Goal: Communication & Community: Answer question/provide support

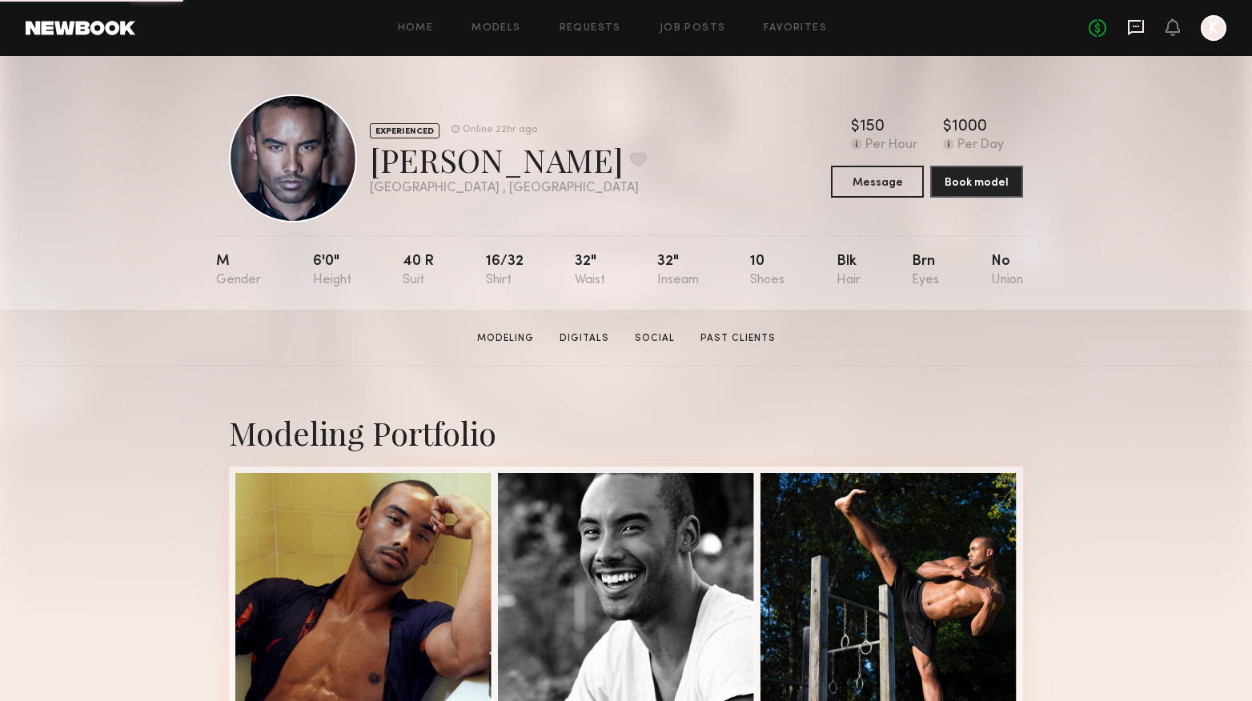
click at [1140, 33] on icon at bounding box center [1136, 27] width 16 height 15
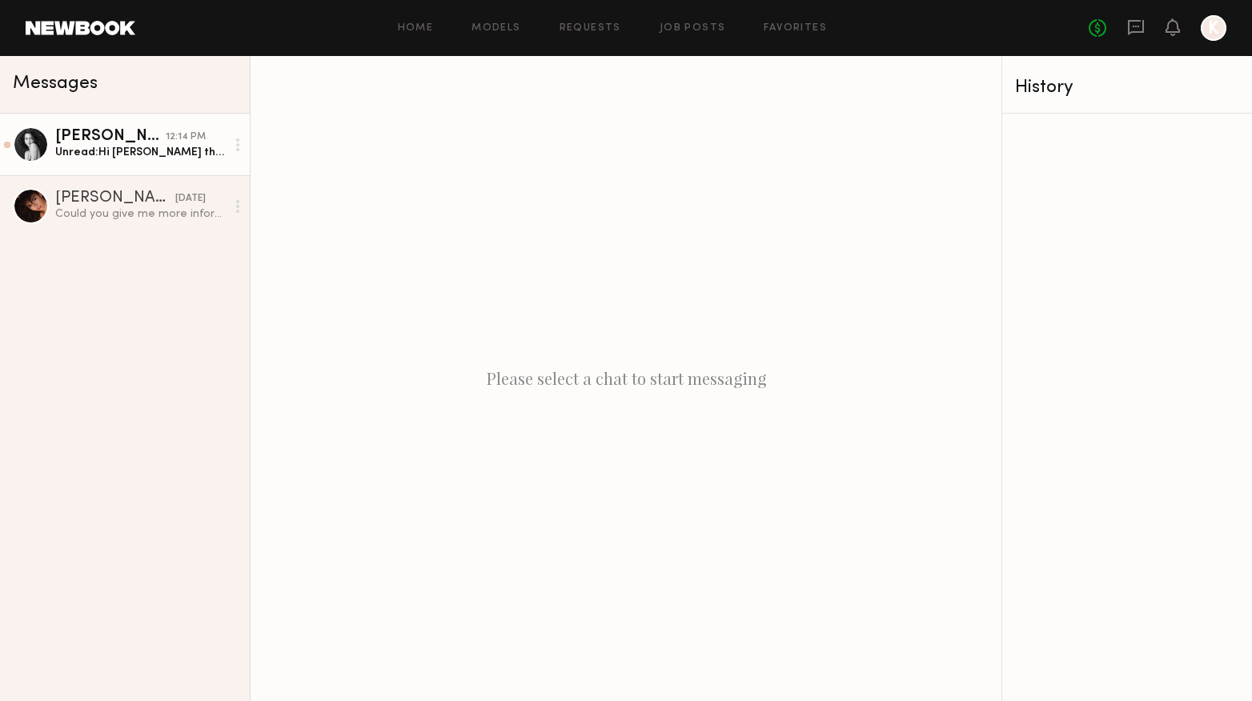
click at [118, 145] on div "Unread: Hi [PERSON_NAME] thank you! Would I be able to send the receipt to you …" at bounding box center [140, 152] width 170 height 15
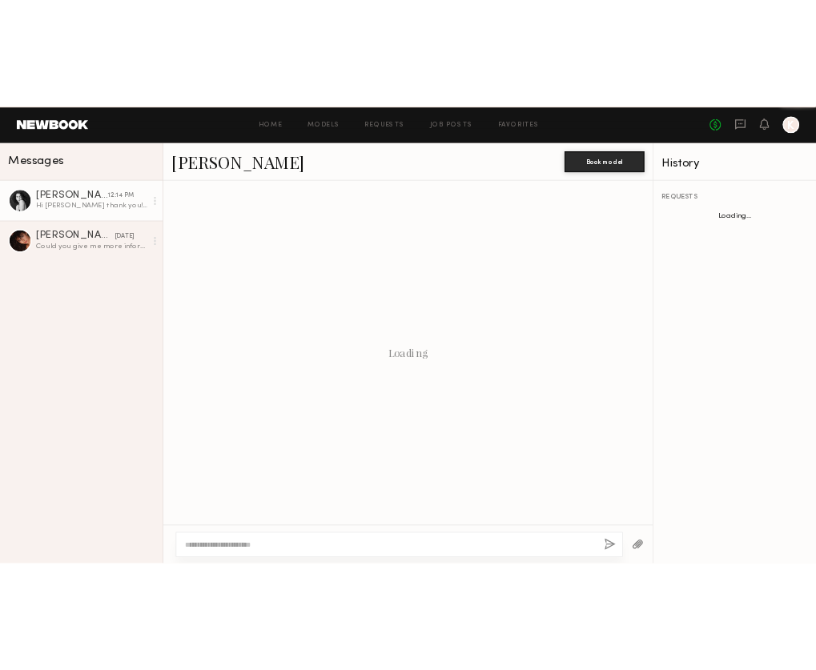
scroll to position [1126, 0]
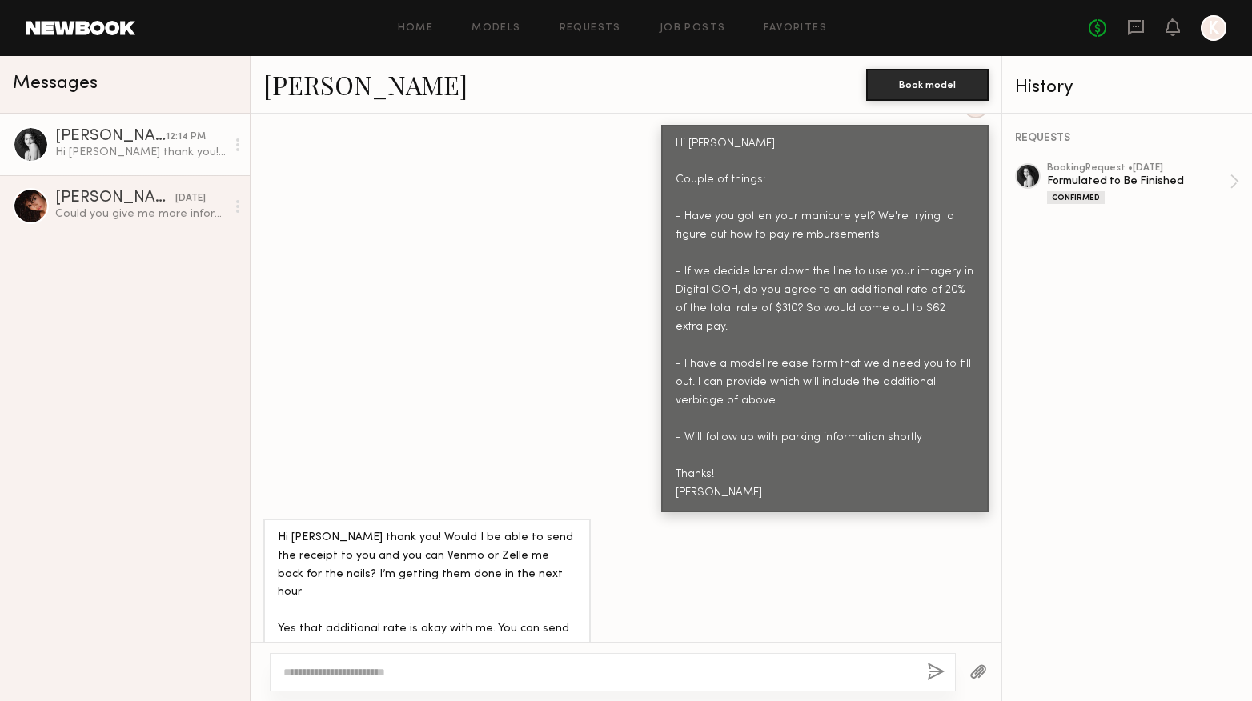
click at [508, 680] on textarea at bounding box center [598, 672] width 631 height 16
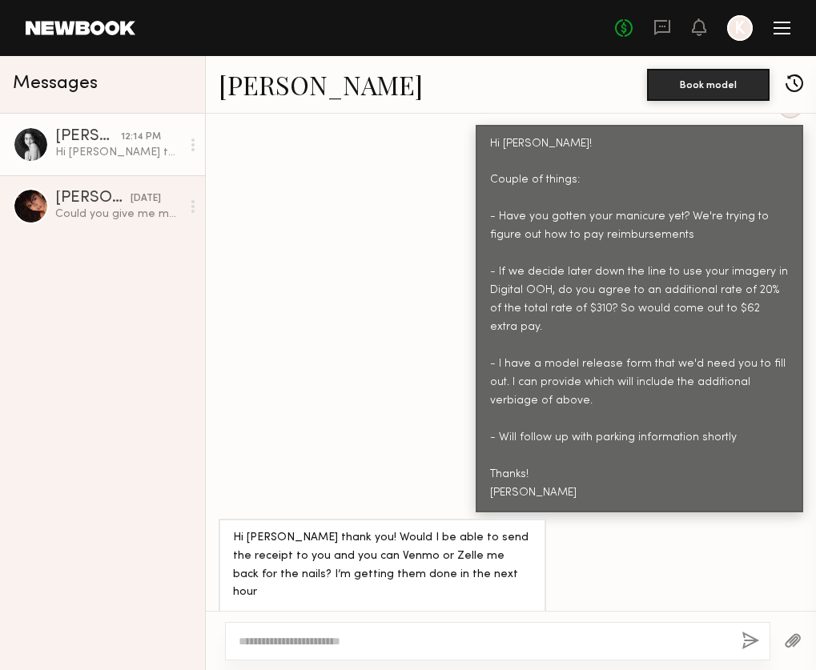
scroll to position [1157, 0]
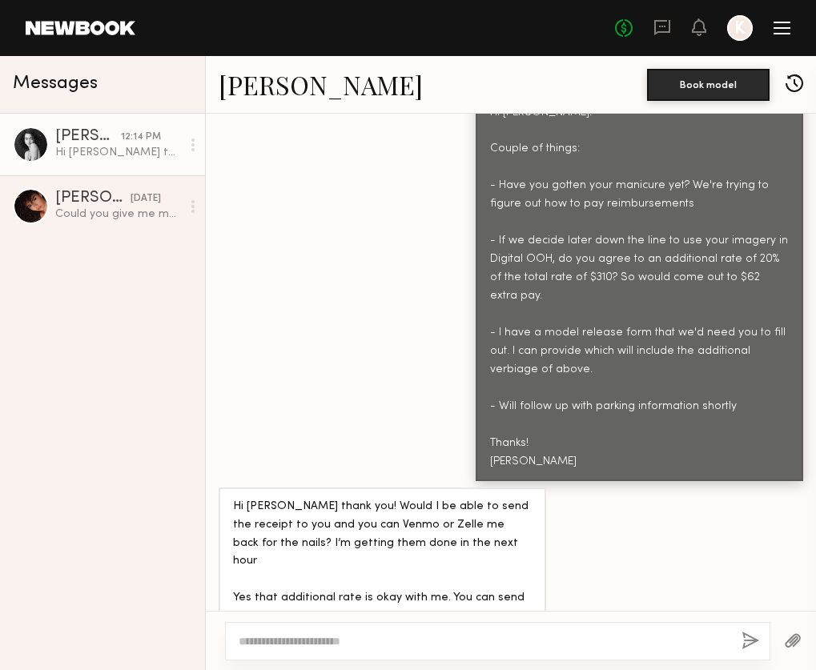
click at [349, 645] on textarea at bounding box center [484, 641] width 490 height 16
type textarea "****"
type textarea "**********"
click at [782, 28] on div at bounding box center [781, 28] width 17 height 2
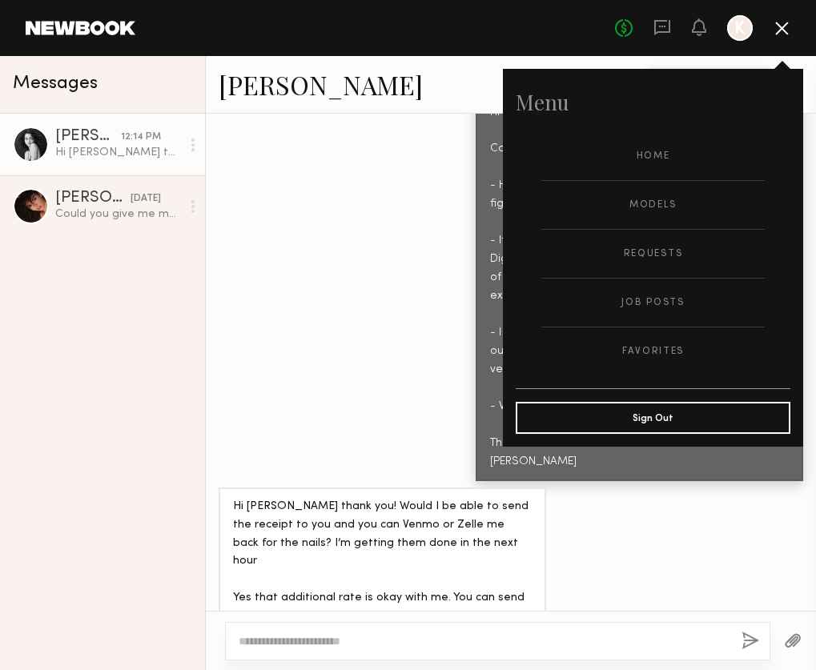
click at [307, 632] on div at bounding box center [497, 641] width 545 height 38
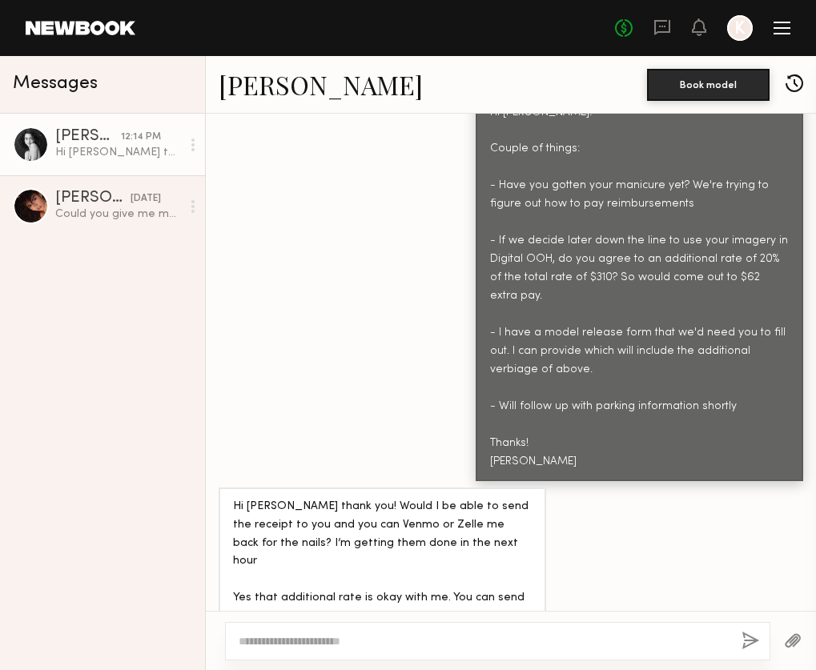
click at [326, 632] on div at bounding box center [497, 641] width 545 height 38
click at [571, 553] on div "Hi [PERSON_NAME] thank you! Would I be able to send the receipt to you and you …" at bounding box center [511, 561] width 610 height 149
click at [501, 642] on textarea at bounding box center [484, 641] width 490 height 16
click at [466, 625] on div at bounding box center [497, 641] width 545 height 38
click at [455, 643] on textarea at bounding box center [484, 641] width 490 height 16
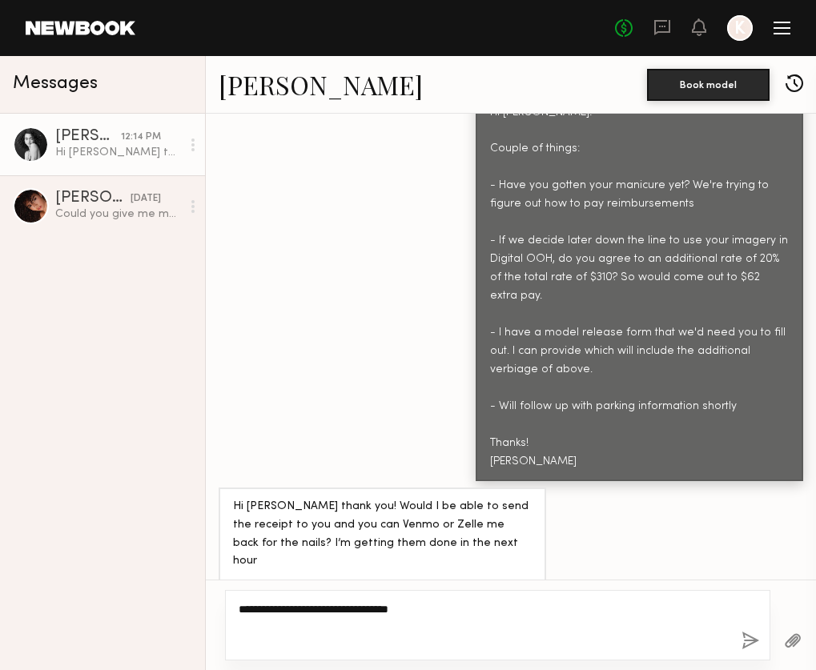
scroll to position [1188, 0]
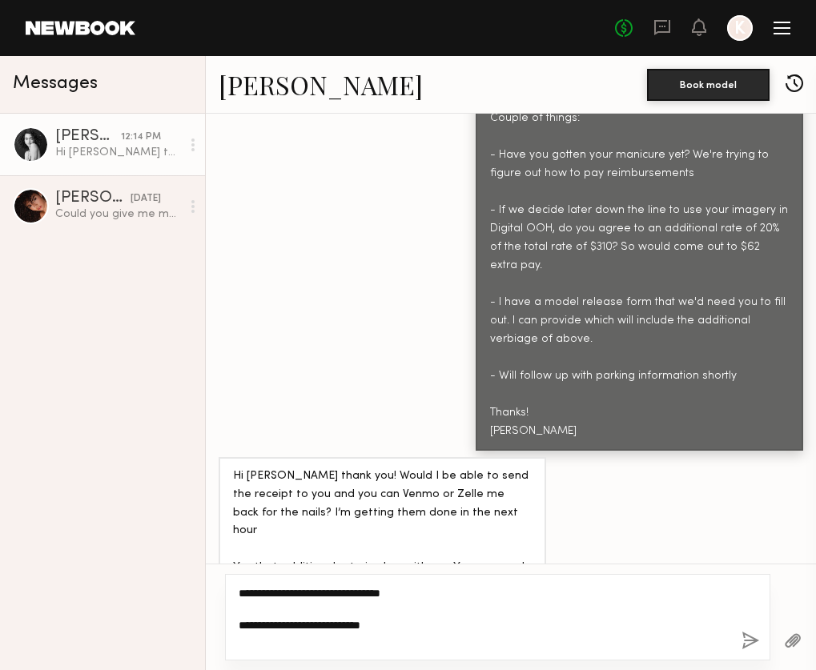
type textarea "**********"
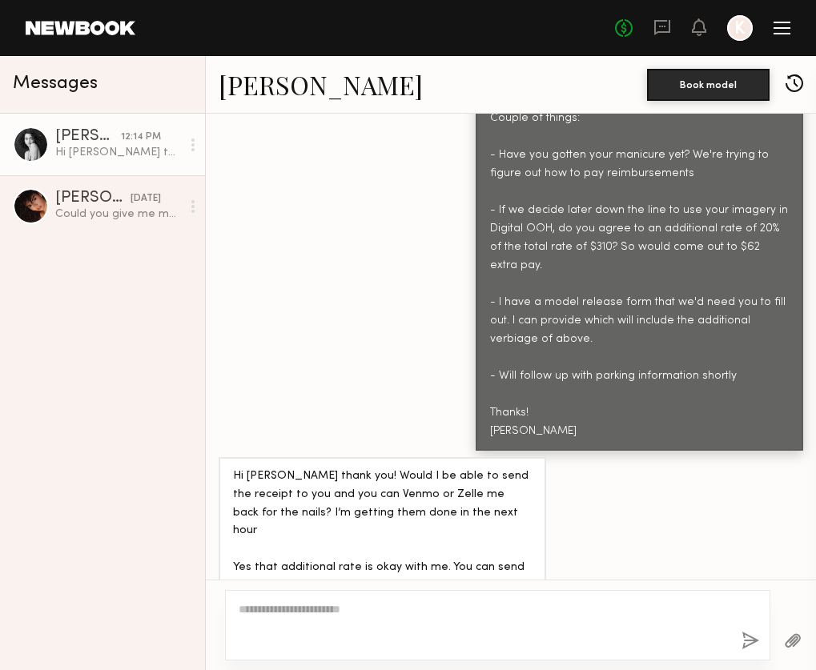
scroll to position [1392, 0]
